Goal: Use online tool/utility

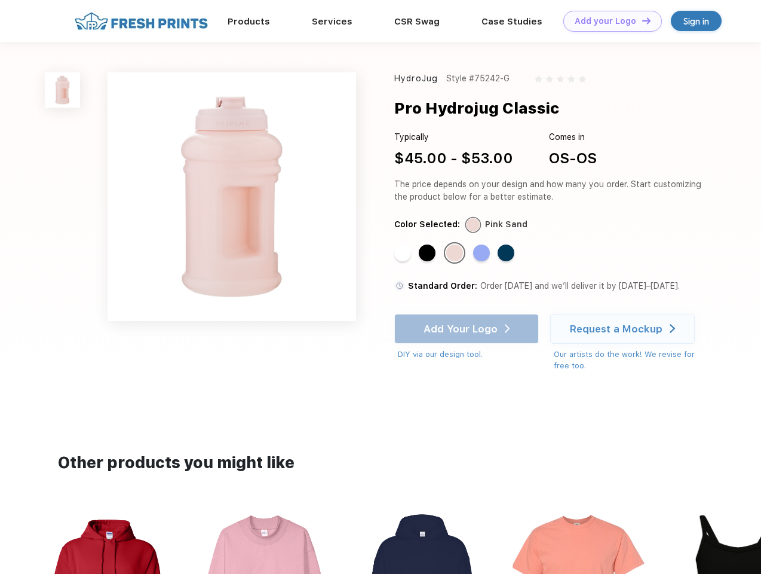
click at [608, 21] on link "Add your Logo Design Tool" at bounding box center [612, 21] width 99 height 21
click at [0, 0] on div "Design Tool" at bounding box center [0, 0] width 0 height 0
click at [641, 20] on link "Add your Logo Design Tool" at bounding box center [612, 21] width 99 height 21
click at [63, 90] on img at bounding box center [62, 89] width 35 height 35
click at [404, 253] on div "Standard Color" at bounding box center [402, 252] width 17 height 17
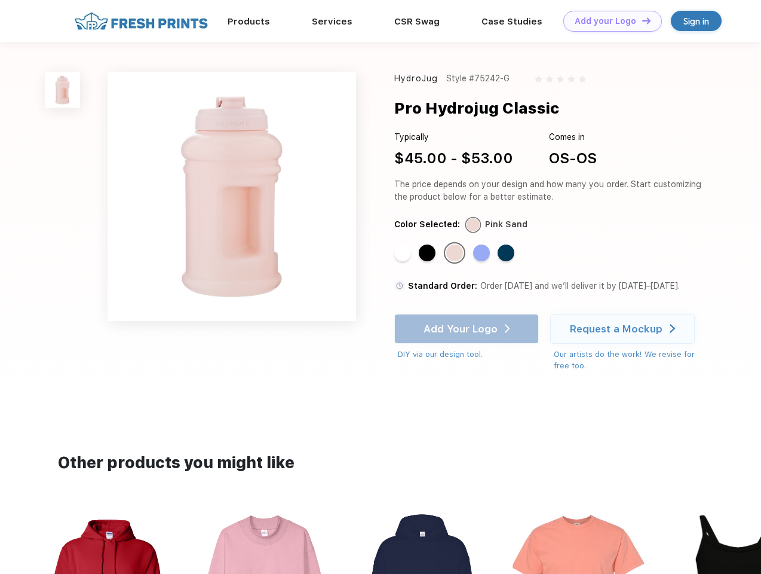
click at [428, 253] on div "Standard Color" at bounding box center [427, 252] width 17 height 17
click at [456, 253] on div "Standard Color" at bounding box center [454, 252] width 17 height 17
click at [483, 253] on div "Standard Color" at bounding box center [481, 252] width 17 height 17
click at [507, 253] on div "Standard Color" at bounding box center [506, 252] width 17 height 17
click at [468, 329] on div "Add Your Logo DIY via our design tool. Ah shoot! This product isn't up in our d…" at bounding box center [466, 337] width 145 height 47
